Goal: Submit feedback/report problem

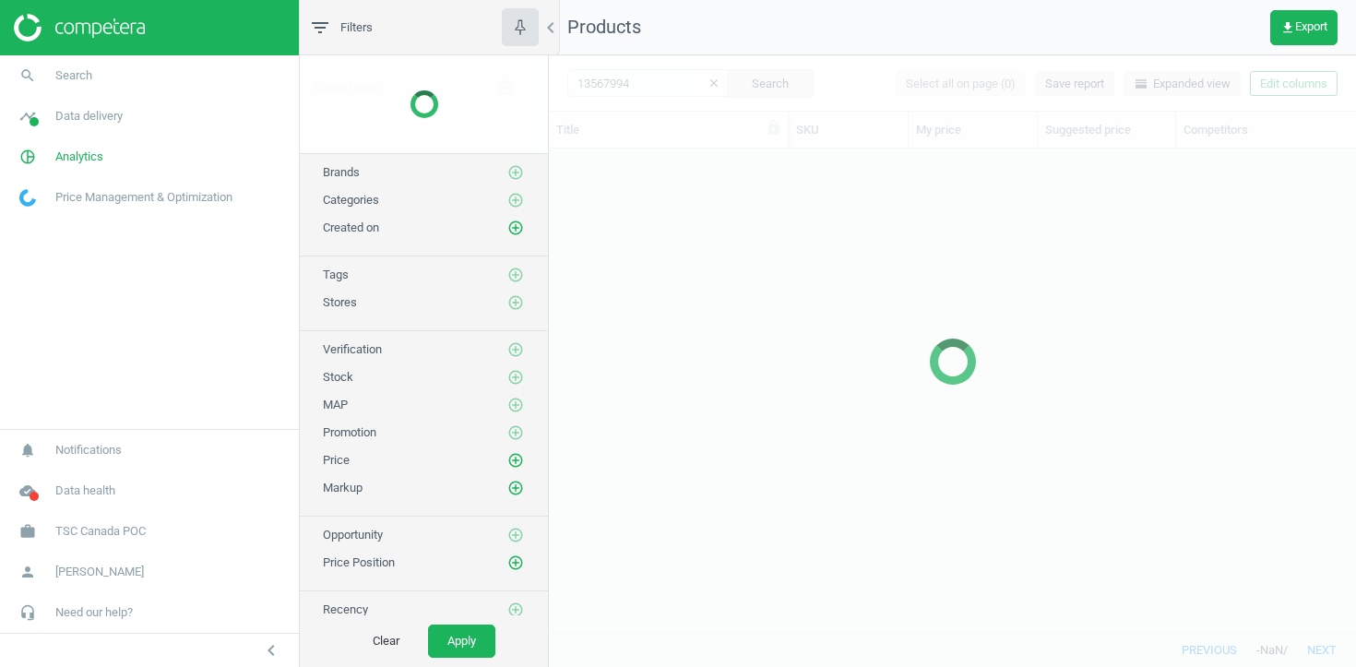
scroll to position [483, 807]
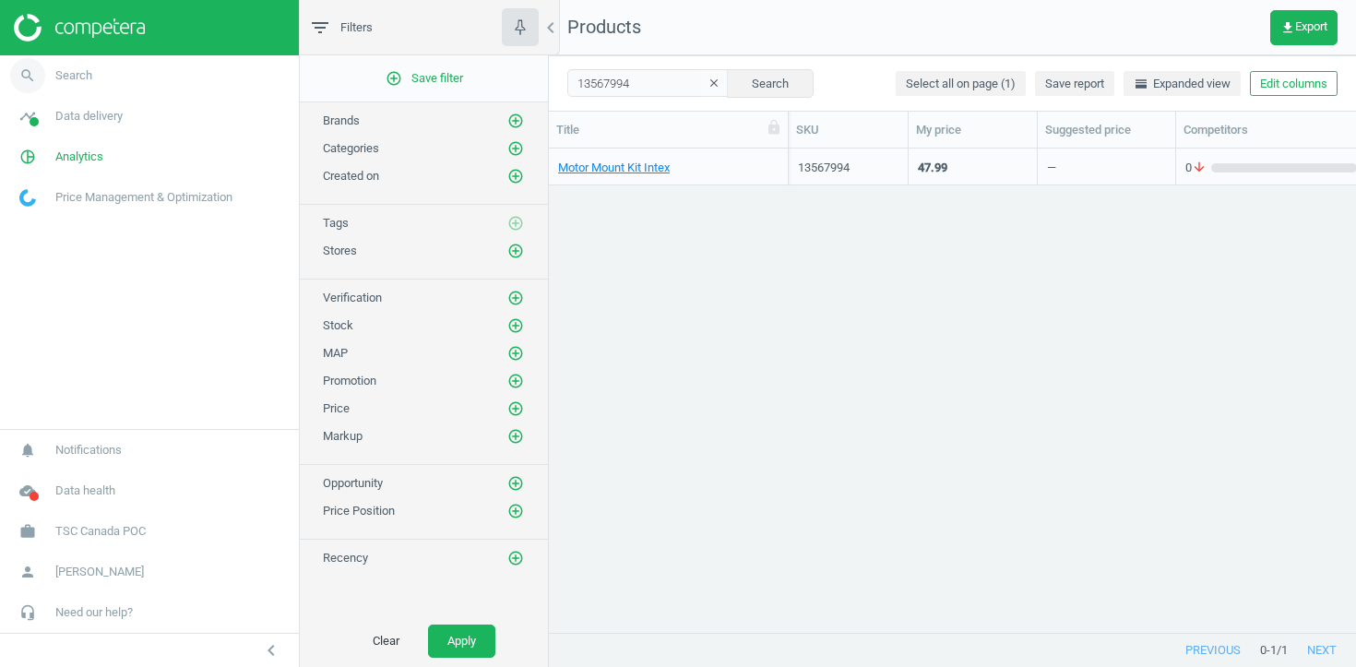
click at [91, 83] on span "Search" at bounding box center [73, 75] width 37 height 17
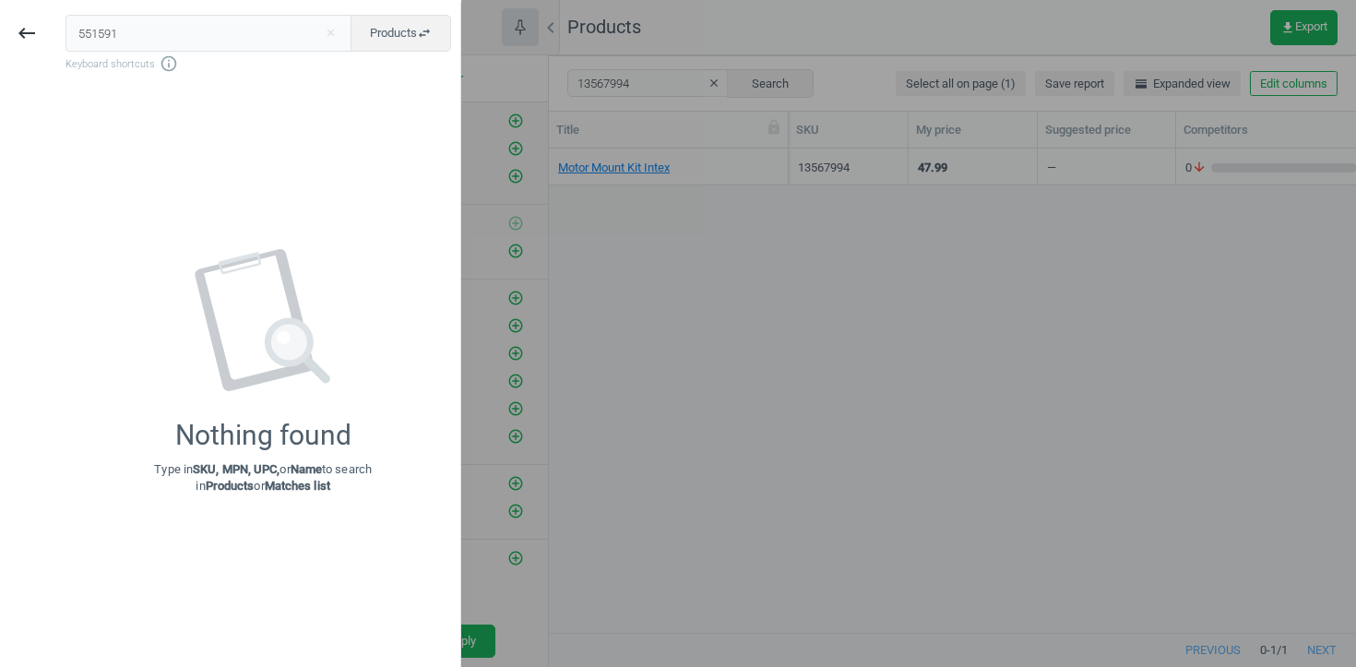
type input "551591"
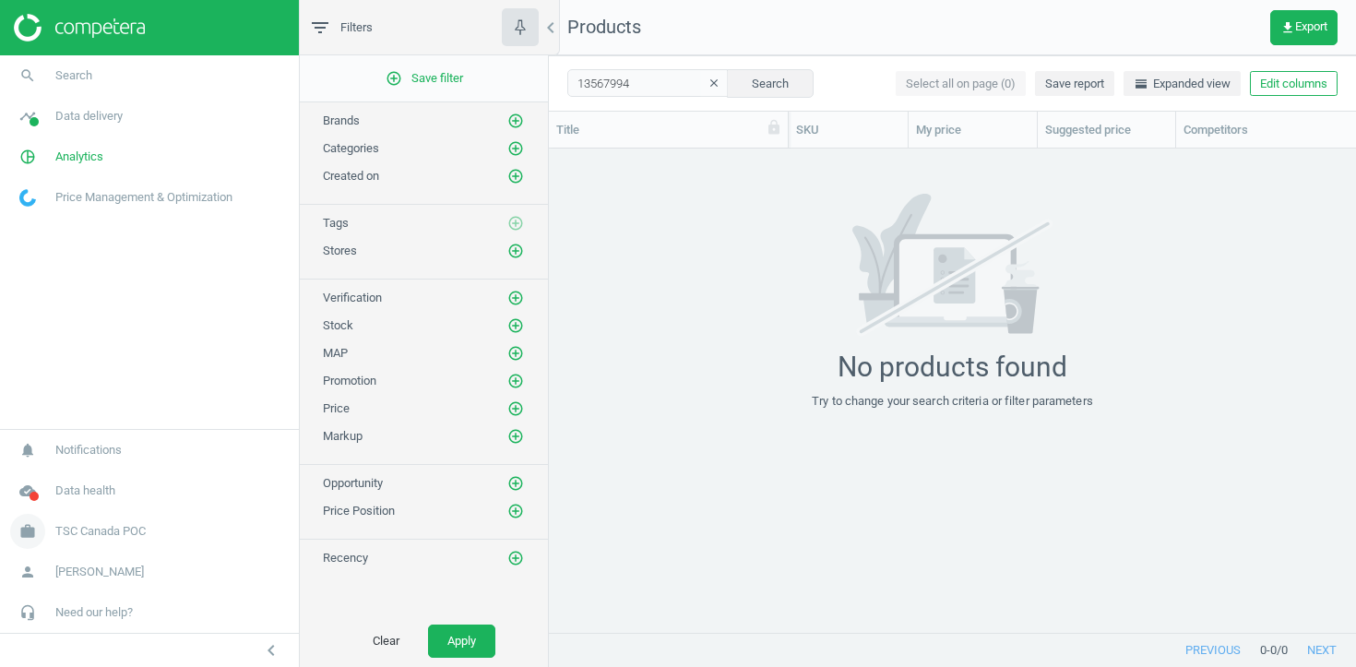
click at [97, 541] on link "work TSC Canada POC" at bounding box center [149, 531] width 299 height 41
click at [77, 475] on span "Switch campaign" at bounding box center [61, 477] width 82 height 15
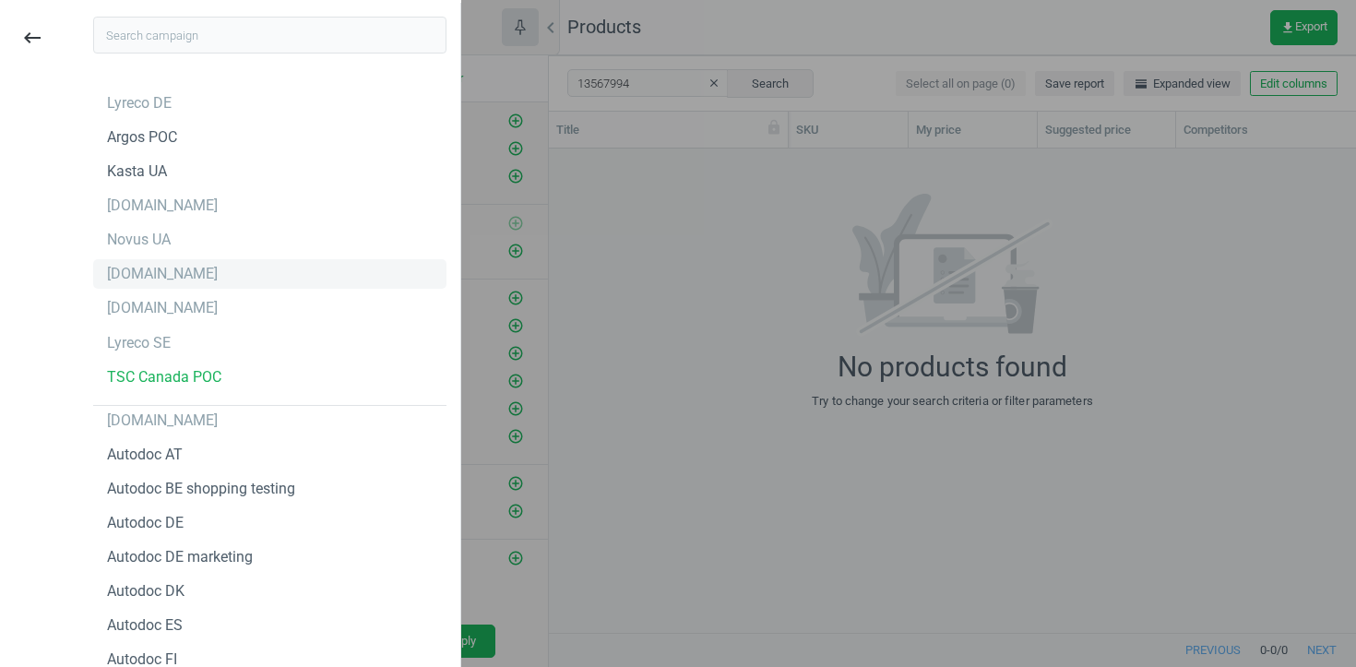
click at [155, 263] on div "[DOMAIN_NAME]" at bounding box center [269, 274] width 353 height 30
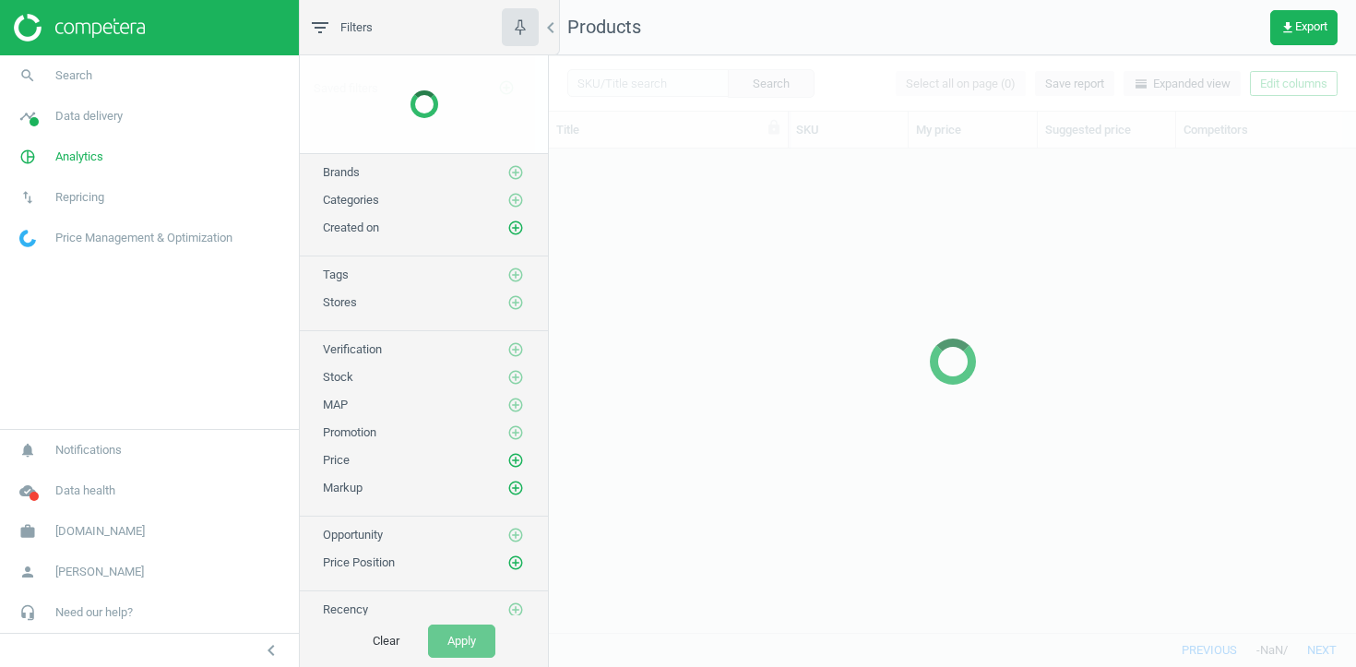
scroll to position [483, 807]
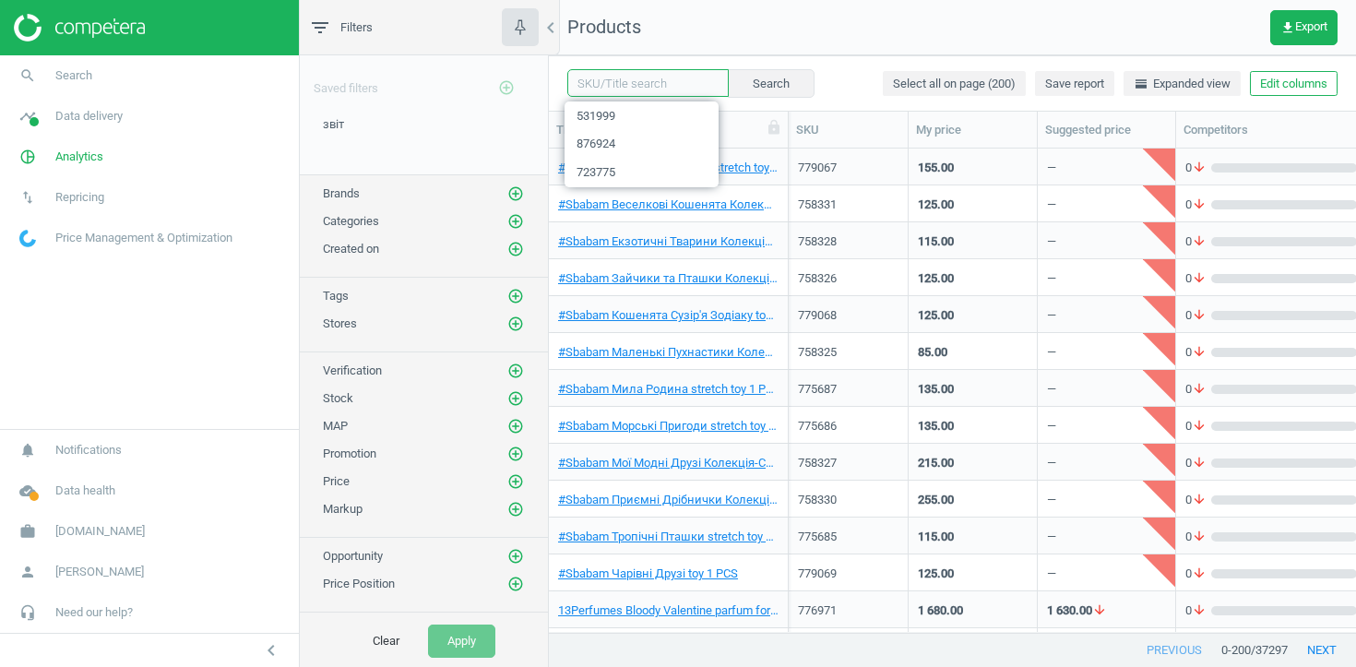
click at [616, 79] on input "text" at bounding box center [647, 83] width 161 height 28
paste input "551591"
type input "551591"
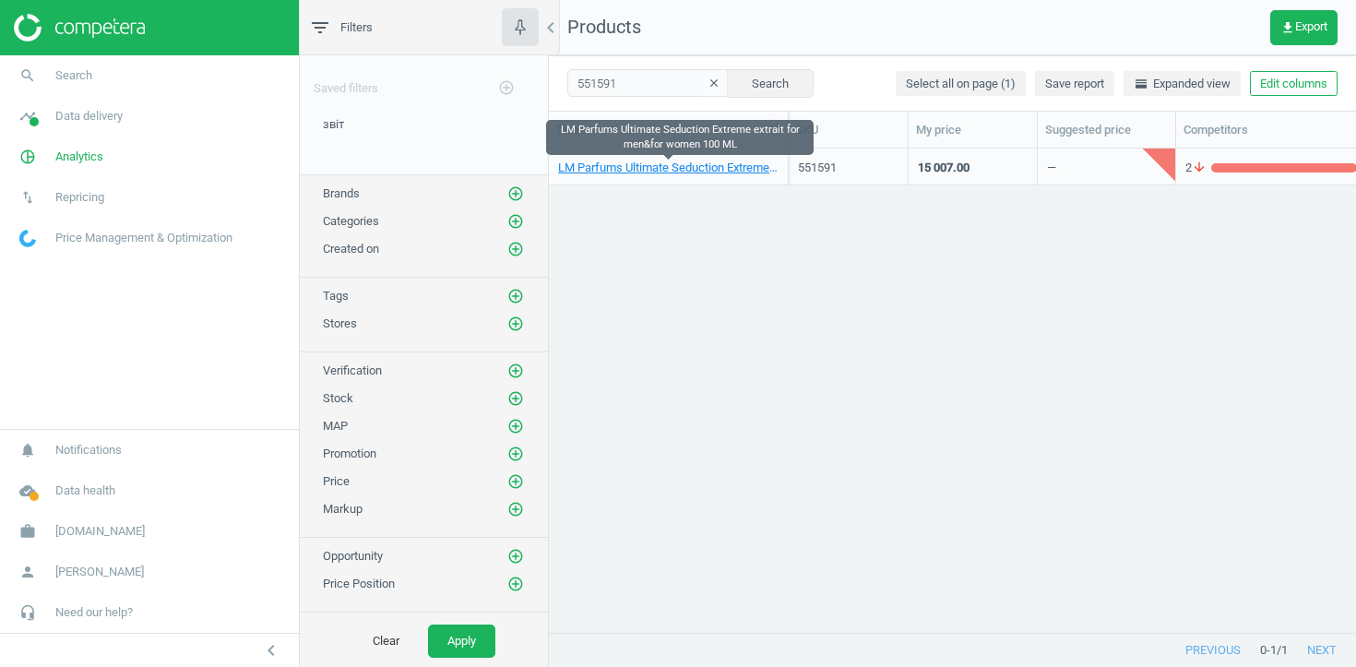
click at [605, 170] on link "LM Parfums Ultimate Seduction Extreme extrait for men&for women 100 ML" at bounding box center [668, 168] width 220 height 17
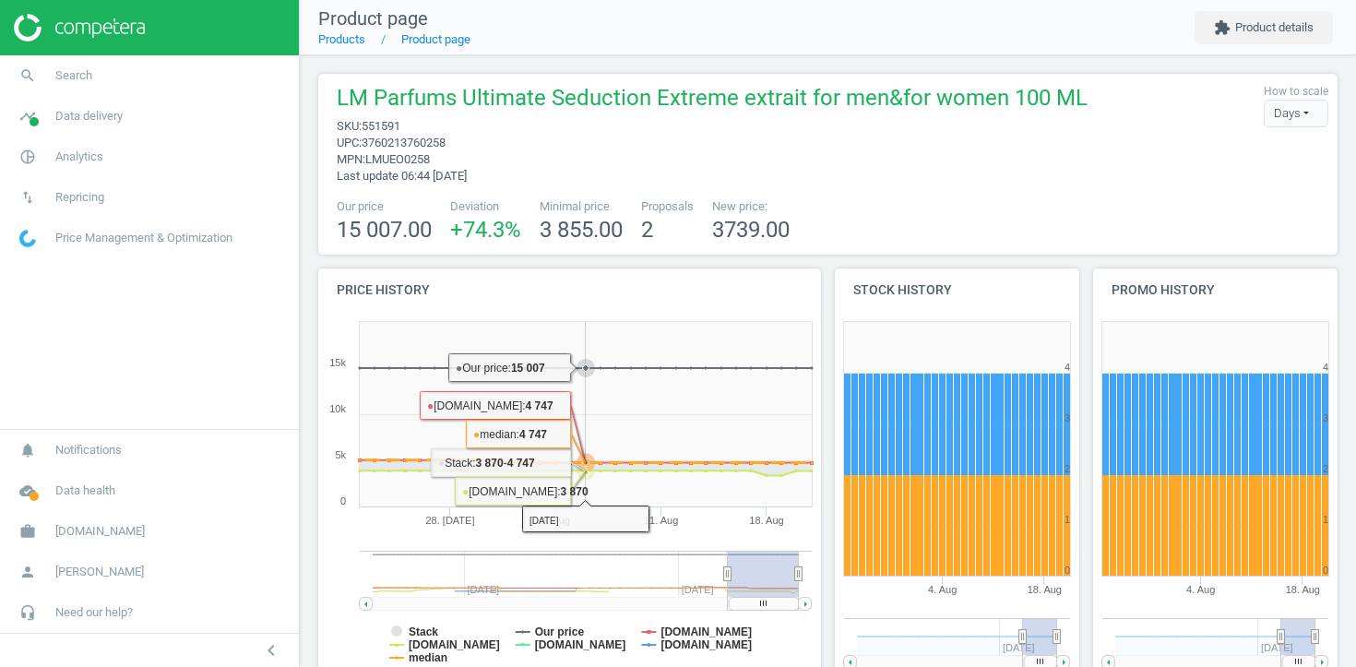
scroll to position [372, 0]
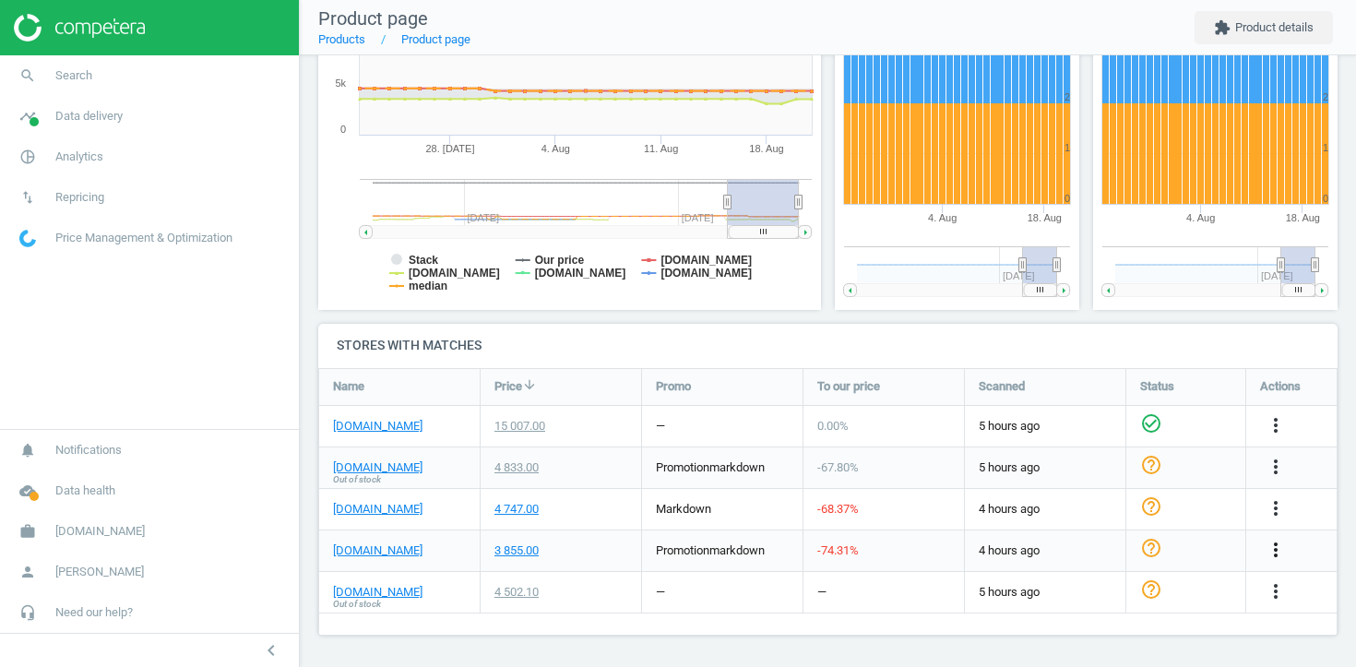
click at [1274, 550] on icon "more_vert" at bounding box center [1276, 550] width 22 height 22
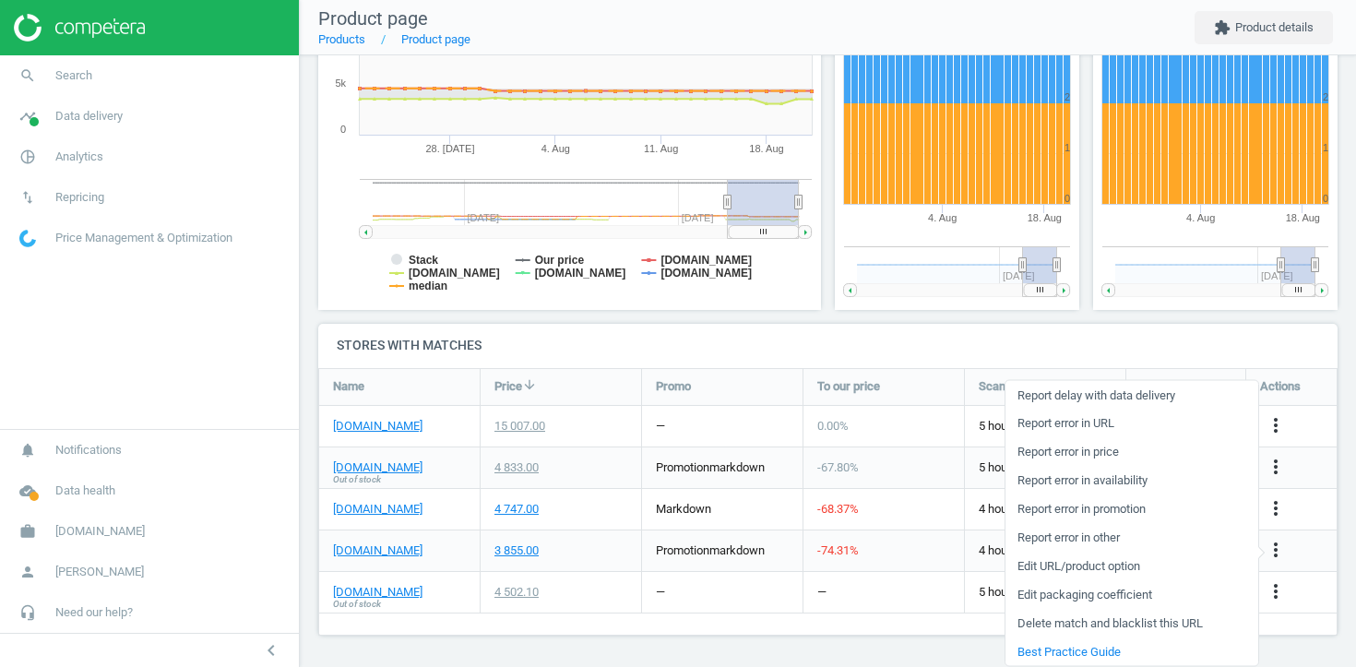
click at [1114, 422] on link "Report error in URL" at bounding box center [1132, 423] width 253 height 29
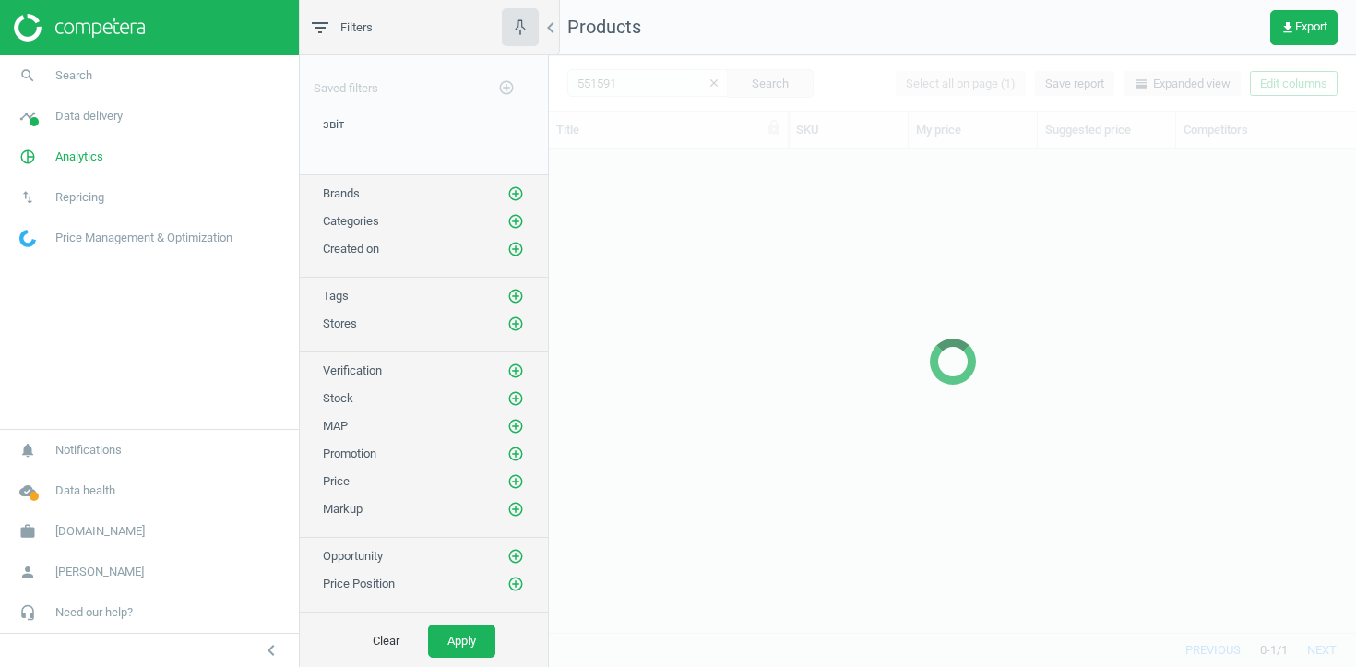
scroll to position [483, 807]
